Goal: Task Accomplishment & Management: Manage account settings

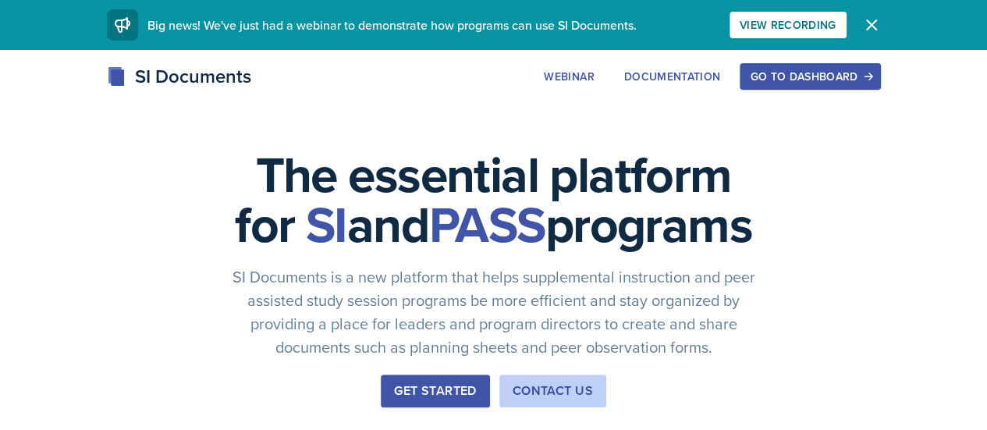
click at [870, 74] on div "Go to Dashboard" at bounding box center [810, 76] width 120 height 12
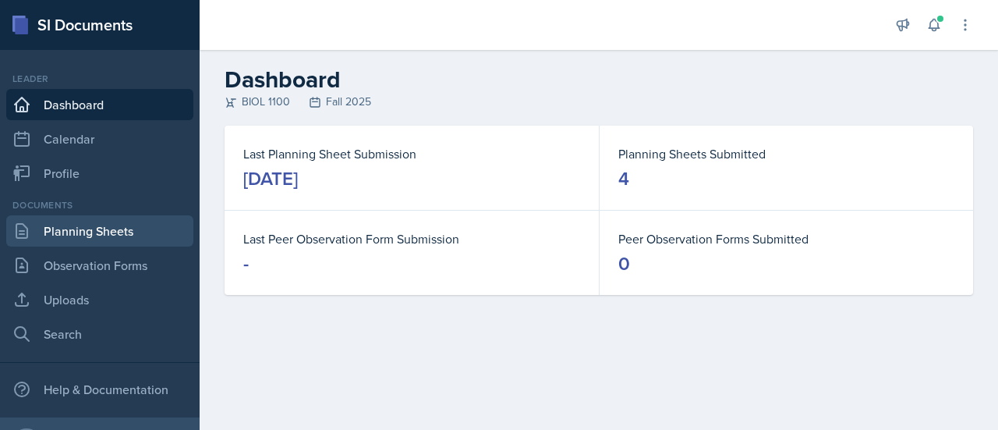
click at [116, 234] on link "Planning Sheets" at bounding box center [99, 230] width 187 height 31
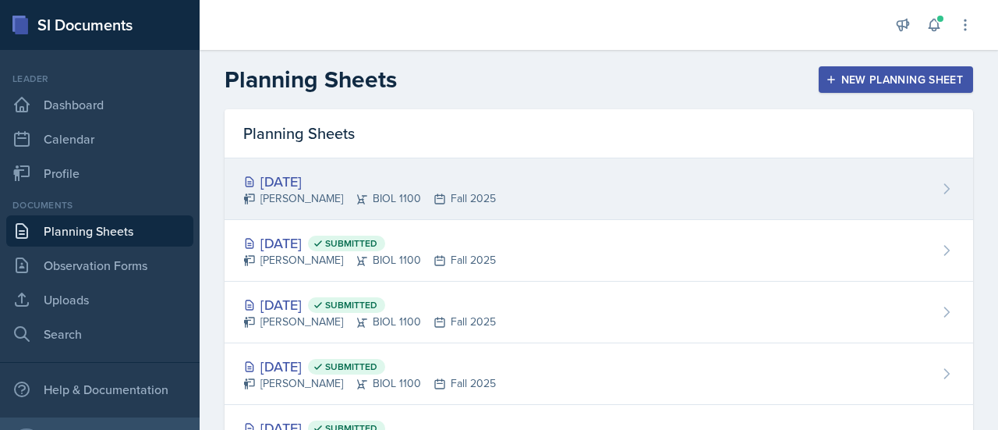
click at [275, 175] on div "[DATE]" at bounding box center [369, 181] width 253 height 21
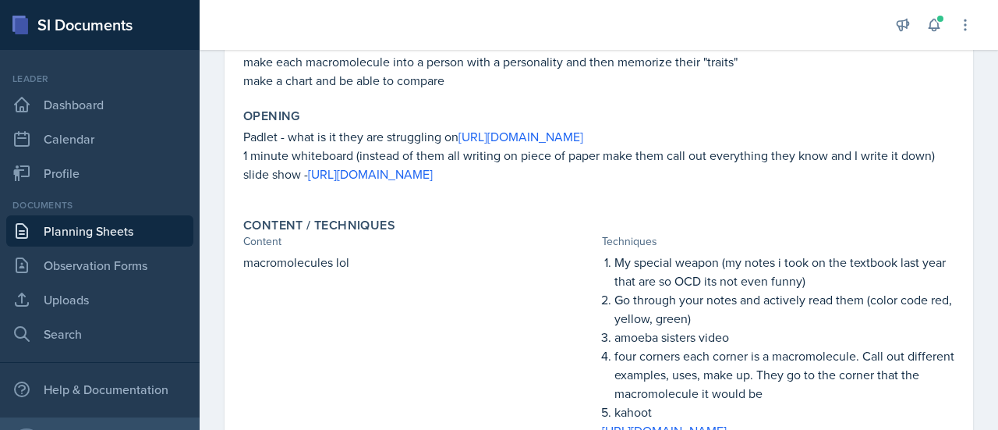
scroll to position [246, 0]
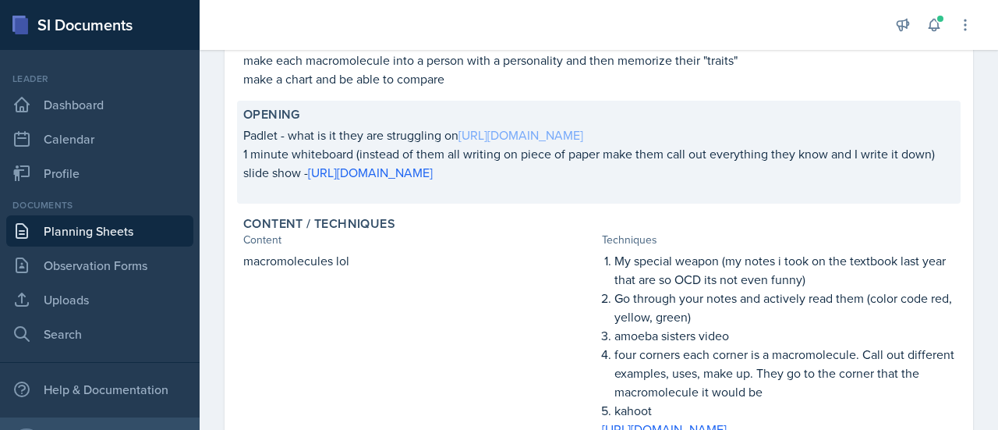
click at [583, 137] on link "[URL][DOMAIN_NAME]" at bounding box center [521, 134] width 125 height 17
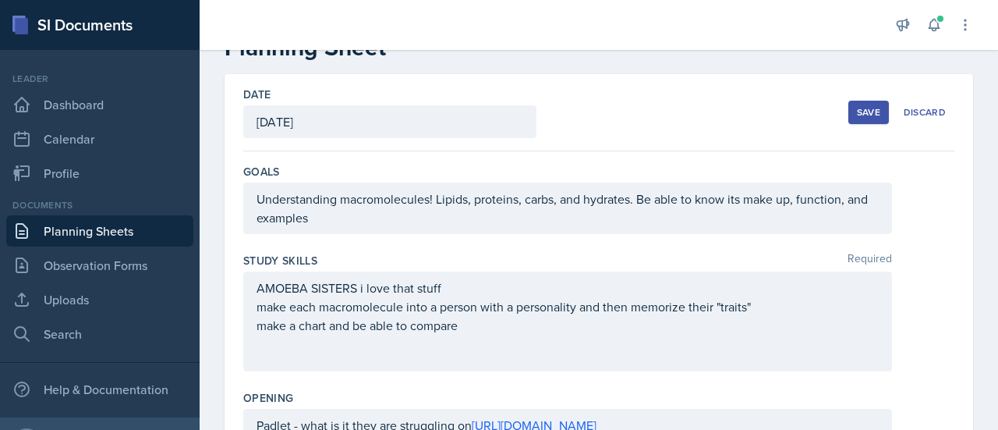
scroll to position [0, 0]
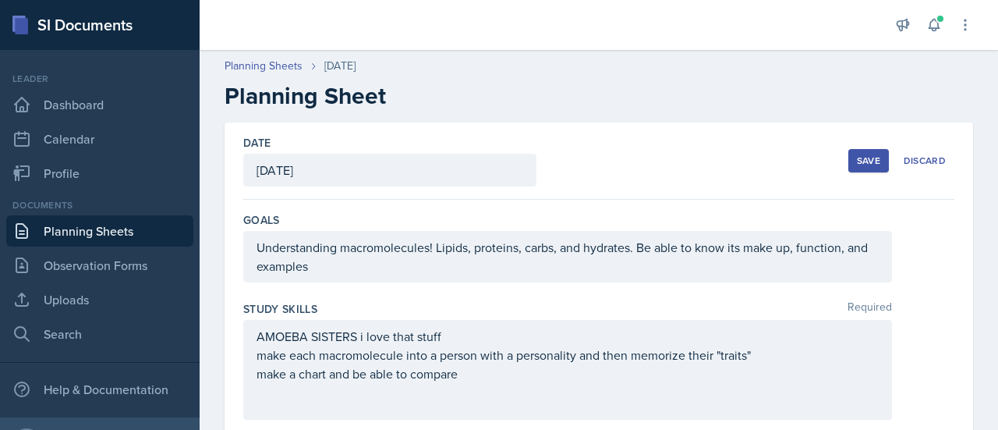
click at [849, 167] on button "Save" at bounding box center [869, 160] width 41 height 23
